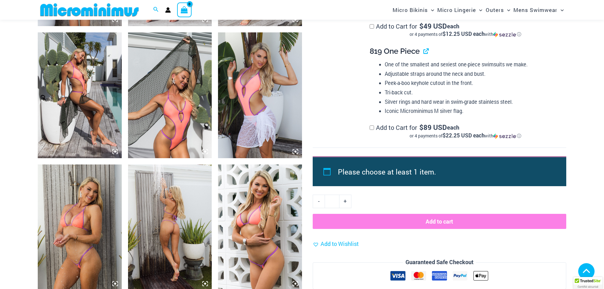
scroll to position [572, 0]
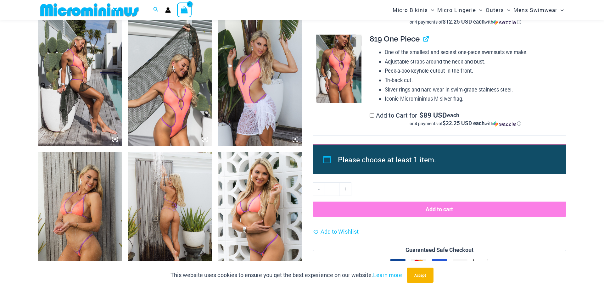
click at [99, 214] on img at bounding box center [80, 215] width 84 height 126
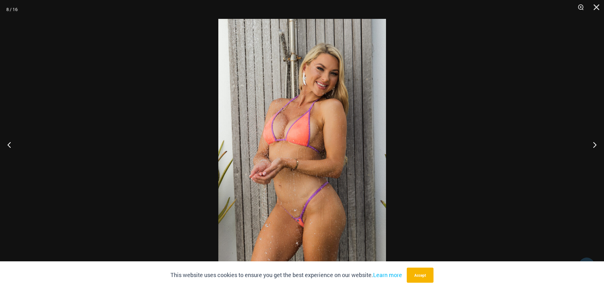
click at [272, 132] on img at bounding box center [302, 144] width 168 height 251
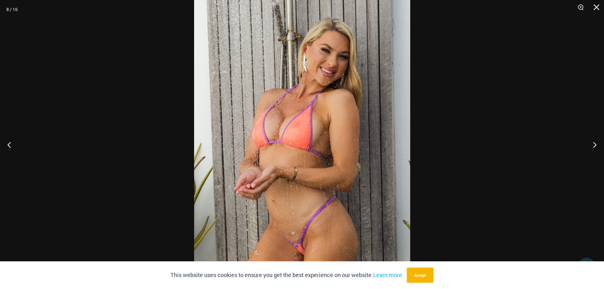
click at [136, 117] on div at bounding box center [302, 144] width 604 height 289
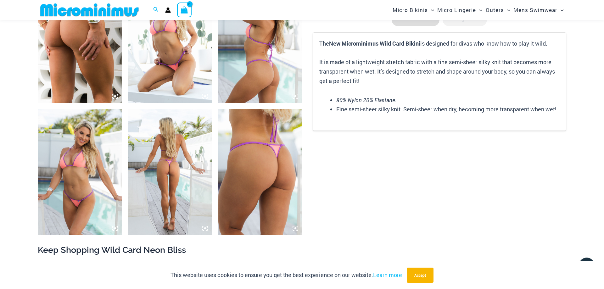
scroll to position [892, 0]
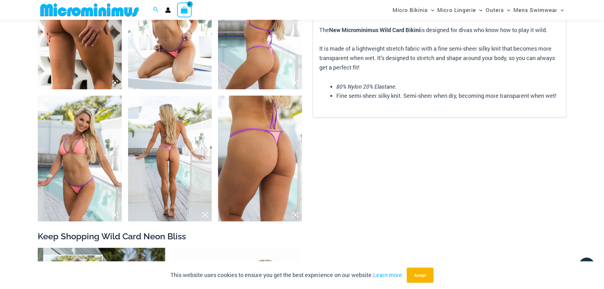
click at [70, 183] on img at bounding box center [80, 159] width 84 height 126
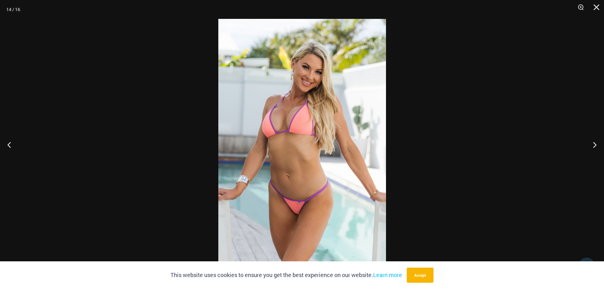
click at [273, 128] on img at bounding box center [302, 144] width 168 height 251
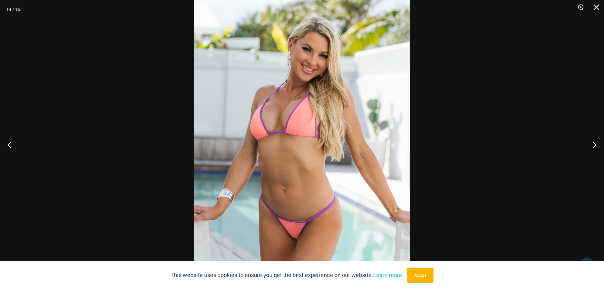
click at [158, 127] on div at bounding box center [302, 144] width 604 height 289
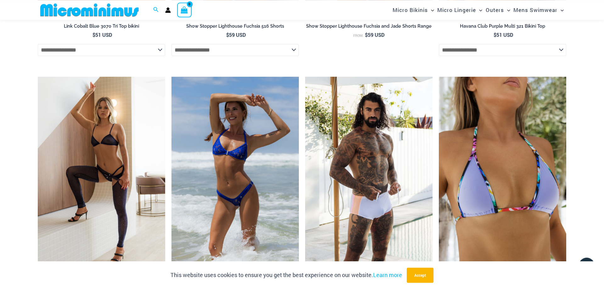
scroll to position [1855, 0]
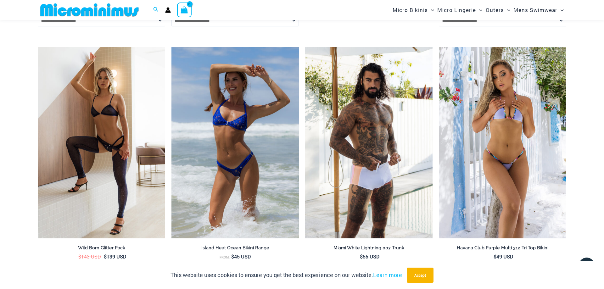
click at [499, 124] on img at bounding box center [502, 142] width 127 height 191
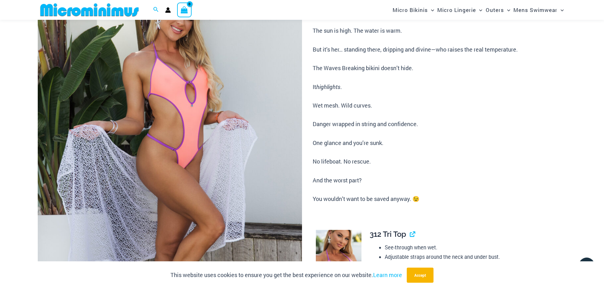
scroll to position [0, 0]
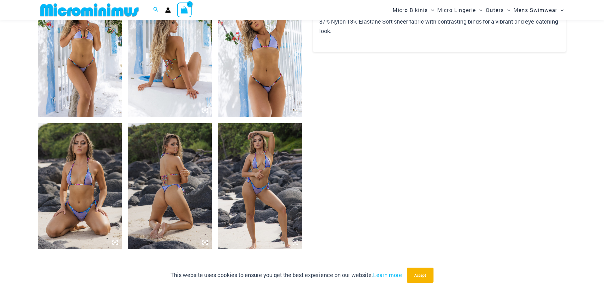
scroll to position [475, 0]
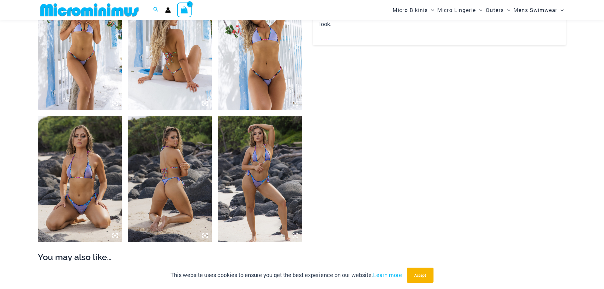
click at [43, 164] on img at bounding box center [80, 179] width 84 height 126
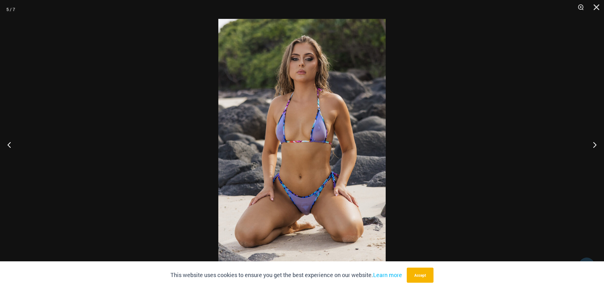
click at [39, 159] on div at bounding box center [302, 144] width 604 height 289
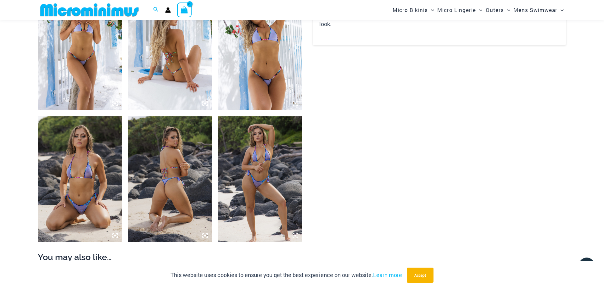
scroll to position [411, 0]
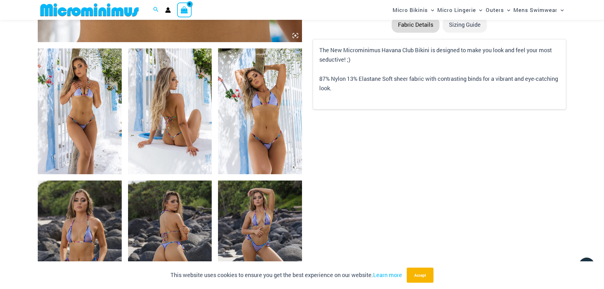
click at [288, 103] on img at bounding box center [260, 111] width 84 height 126
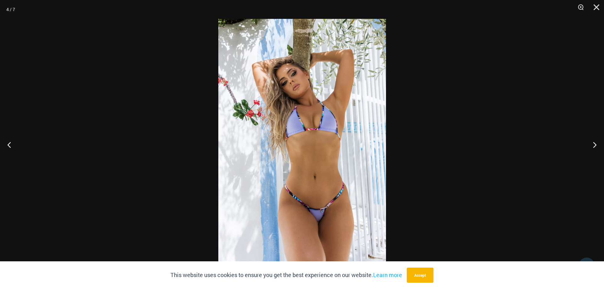
click at [325, 121] on img at bounding box center [302, 144] width 168 height 251
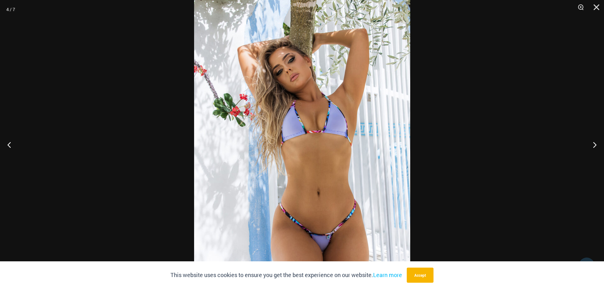
click at [144, 121] on div at bounding box center [302, 144] width 604 height 289
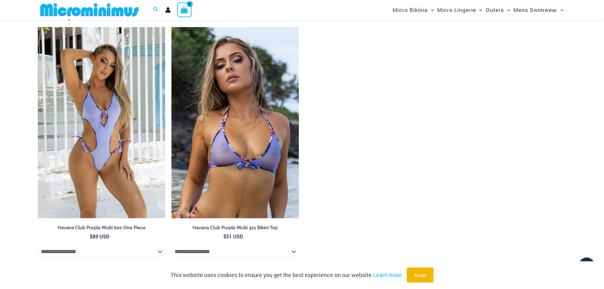
scroll to position [700, 0]
